Goal: Task Accomplishment & Management: Use online tool/utility

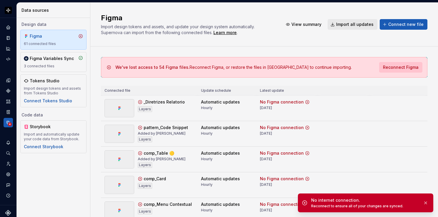
click at [385, 68] on span "Reconnect Figma" at bounding box center [401, 67] width 36 height 6
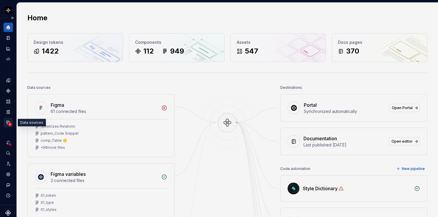
click at [9, 124] on circle "Data sources" at bounding box center [10, 124] width 4 height 4
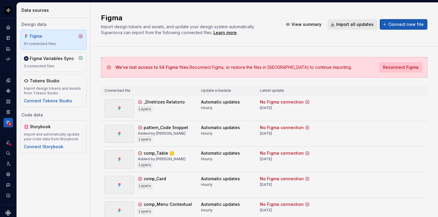
click at [403, 68] on span "Reconnect Figma" at bounding box center [401, 67] width 36 height 6
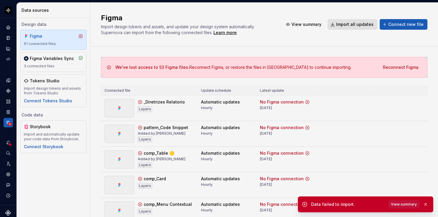
click at [357, 25] on span "Import all updates" at bounding box center [354, 24] width 37 height 6
click at [427, 203] on button "button" at bounding box center [426, 204] width 8 height 8
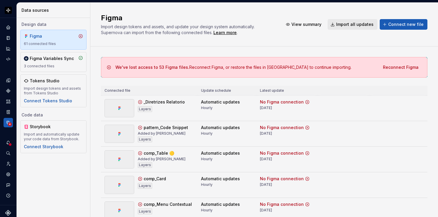
click at [395, 67] on span "Reconnect Figma" at bounding box center [401, 67] width 36 height 6
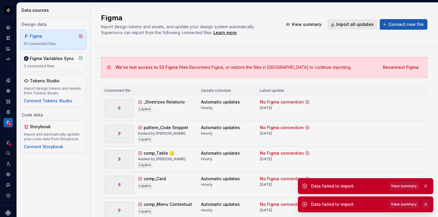
click at [426, 205] on button "button" at bounding box center [426, 204] width 8 height 8
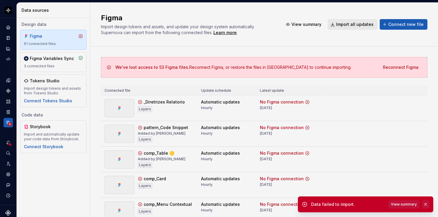
click at [427, 205] on button "button" at bounding box center [426, 204] width 8 height 8
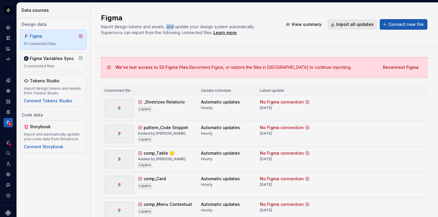
drag, startPoint x: 173, startPoint y: 26, endPoint x: 167, endPoint y: 26, distance: 6.5
click at [167, 26] on span "Import design tokens and assets, and update your design system automatically. S…" at bounding box center [178, 29] width 155 height 11
drag, startPoint x: 167, startPoint y: 26, endPoint x: 160, endPoint y: 9, distance: 17.6
click at [160, 9] on div "Figma Import design tokens and assets, and update your design system automatica…" at bounding box center [264, 25] width 348 height 44
